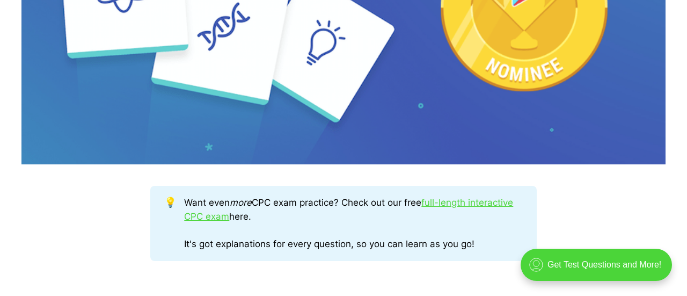
scroll to position [566, 0]
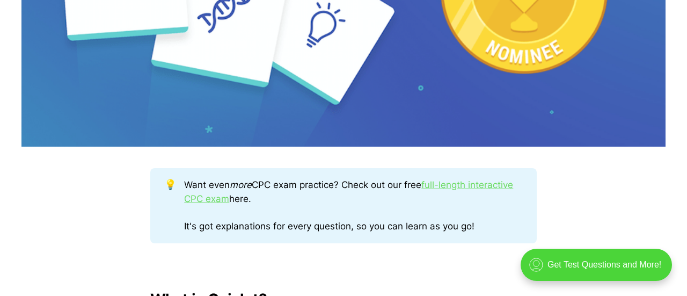
click at [475, 185] on link "full-length interactive CPC exam" at bounding box center [348, 191] width 329 height 25
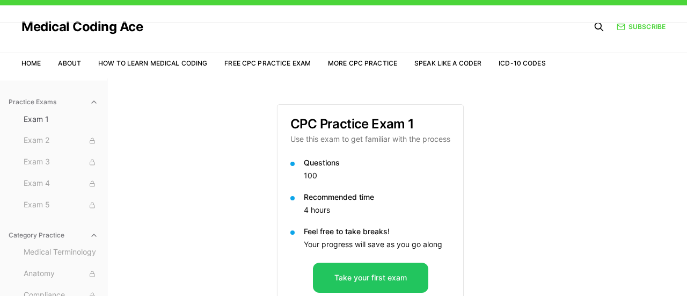
scroll to position [52, 0]
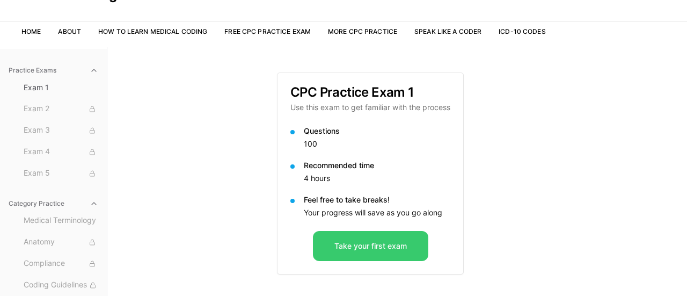
click at [364, 244] on button "Take your first exam" at bounding box center [370, 246] width 115 height 30
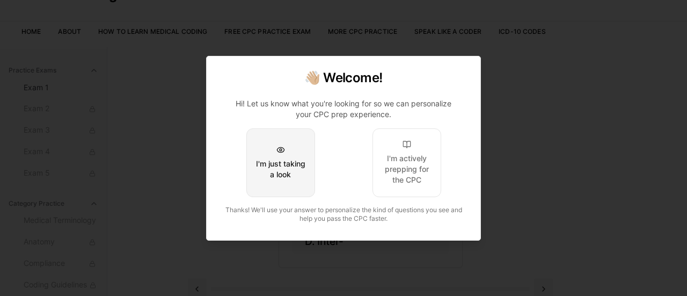
click at [286, 154] on button "I'm just taking a look" at bounding box center [280, 162] width 69 height 69
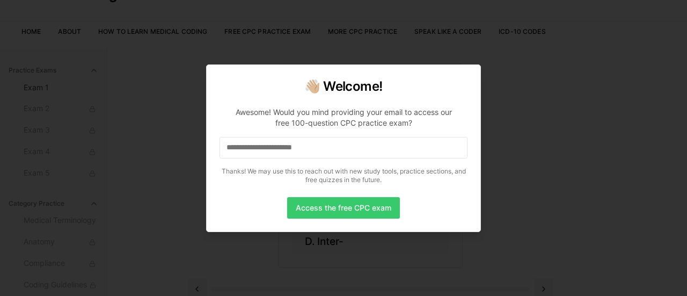
click at [339, 206] on button "Access the free CPC exam" at bounding box center [343, 207] width 113 height 21
